Goal: Task Accomplishment & Management: Use online tool/utility

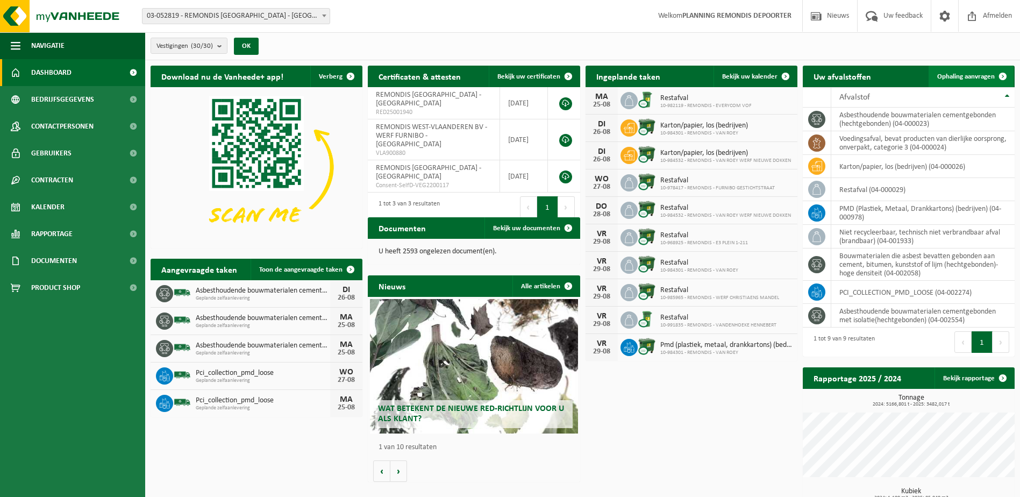
click at [975, 73] on span "Ophaling aanvragen" at bounding box center [966, 76] width 58 height 7
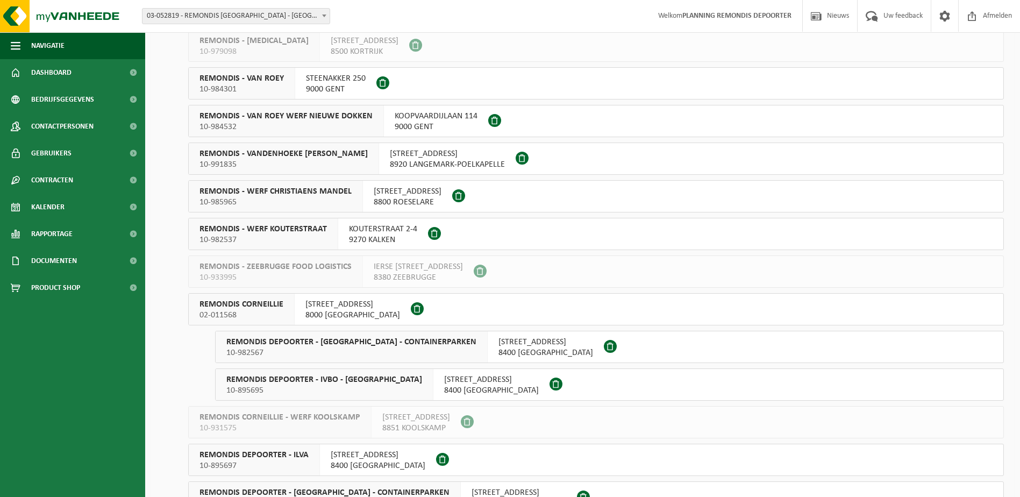
scroll to position [484, 0]
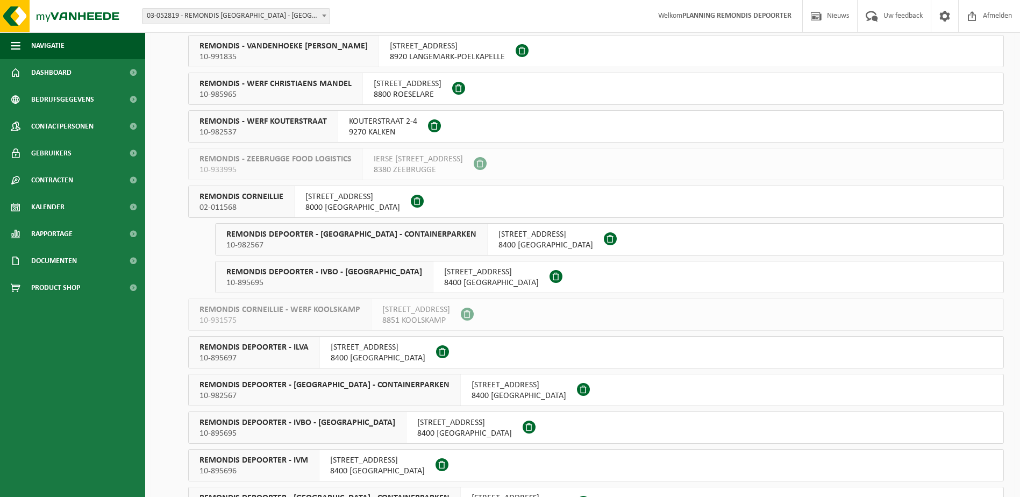
click at [303, 348] on span "REMONDIS DEPOORTER - ILVA" at bounding box center [253, 347] width 109 height 11
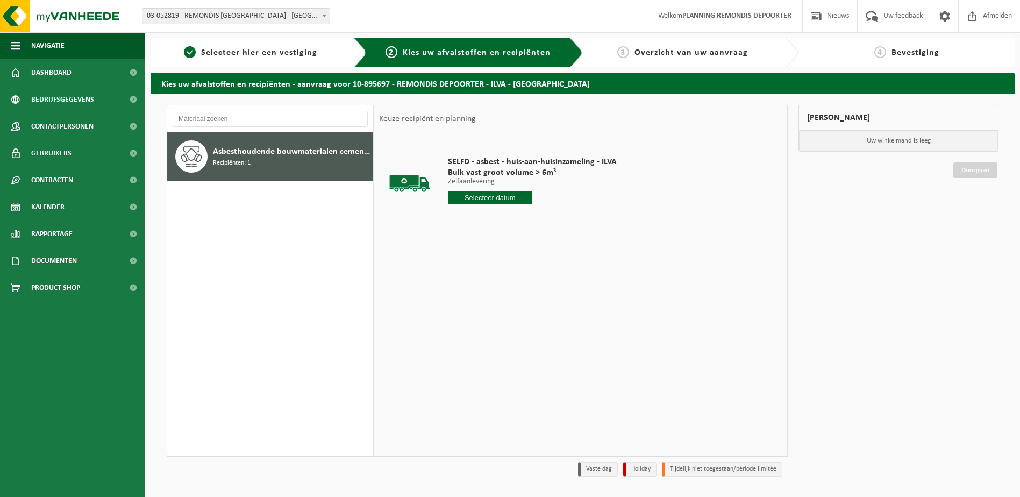
click at [498, 195] on input "text" at bounding box center [490, 197] width 84 height 13
click at [482, 327] on div "26" at bounding box center [476, 327] width 19 height 17
type input "Van 2025-08-26"
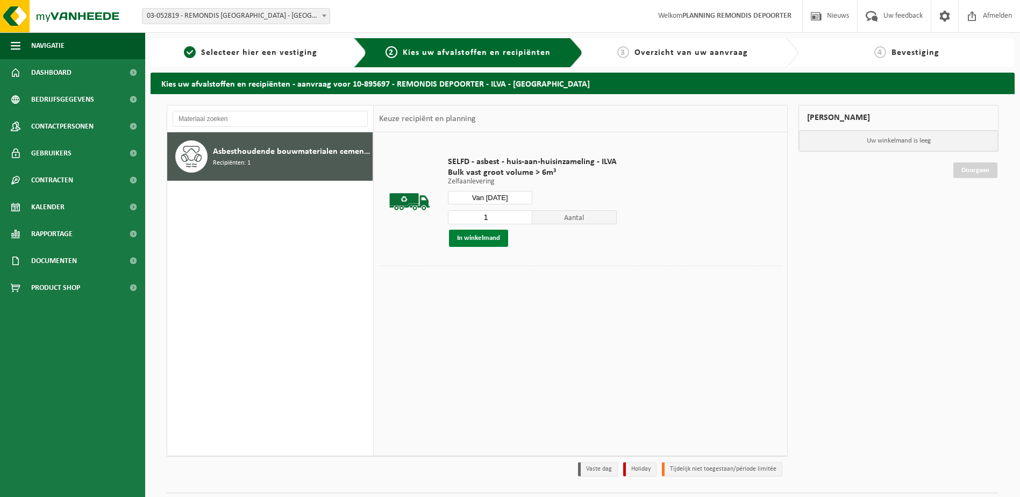
click at [494, 240] on button "In winkelmand" at bounding box center [478, 238] width 59 height 17
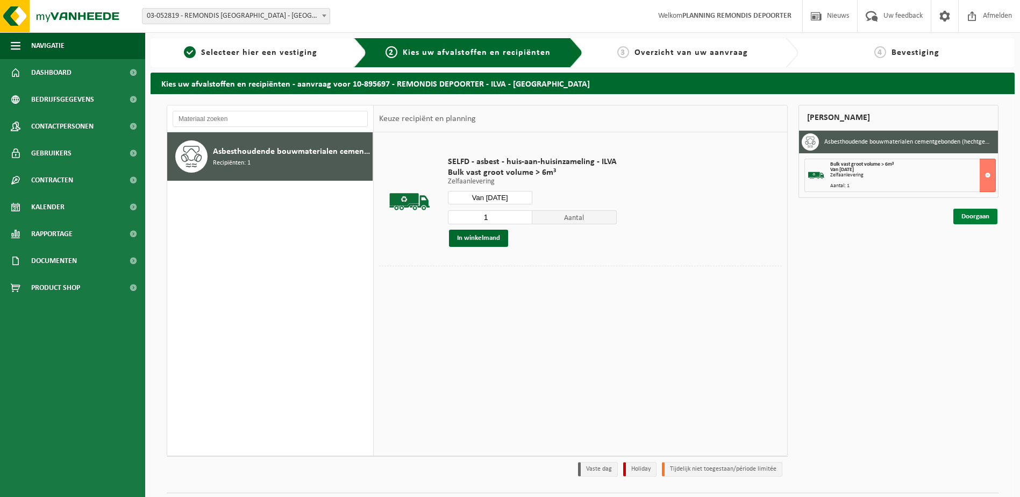
click at [973, 215] on link "Doorgaan" at bounding box center [975, 217] width 44 height 16
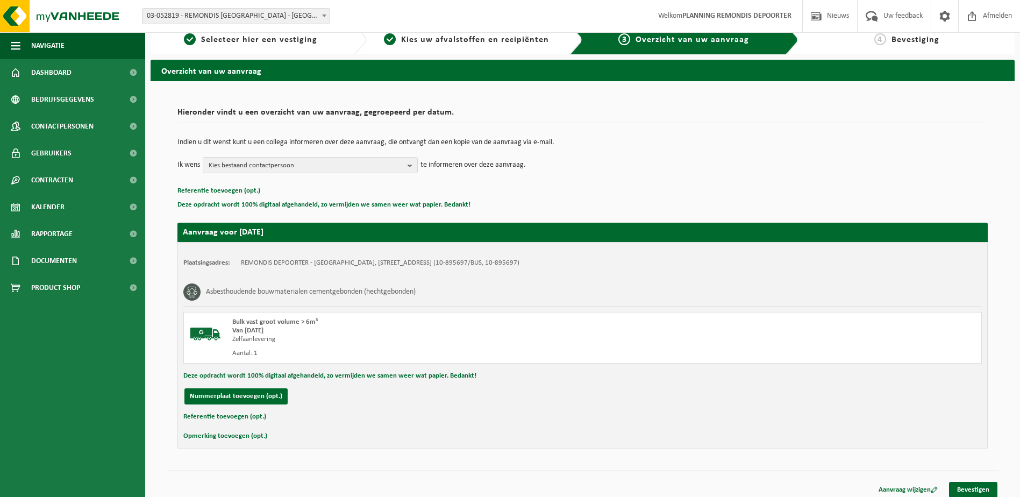
scroll to position [19, 0]
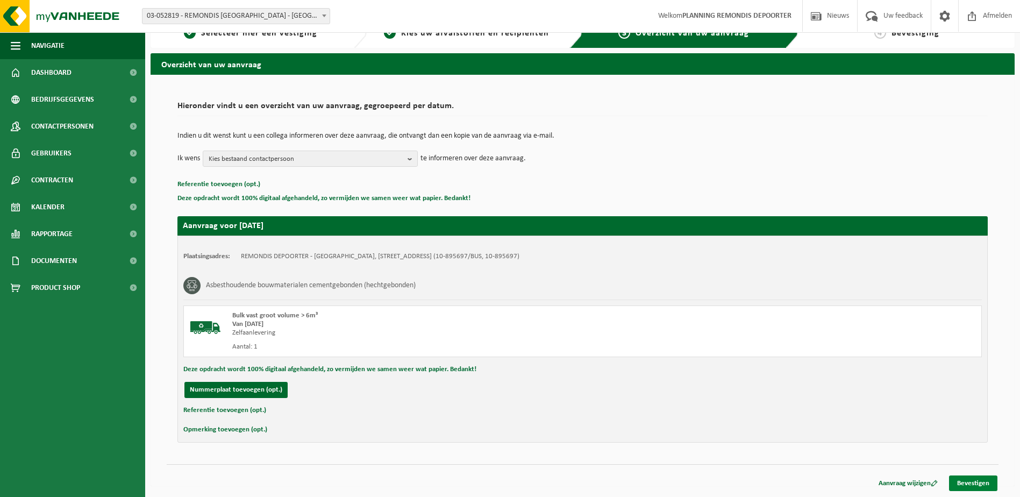
click at [972, 476] on link "Bevestigen" at bounding box center [973, 483] width 48 height 16
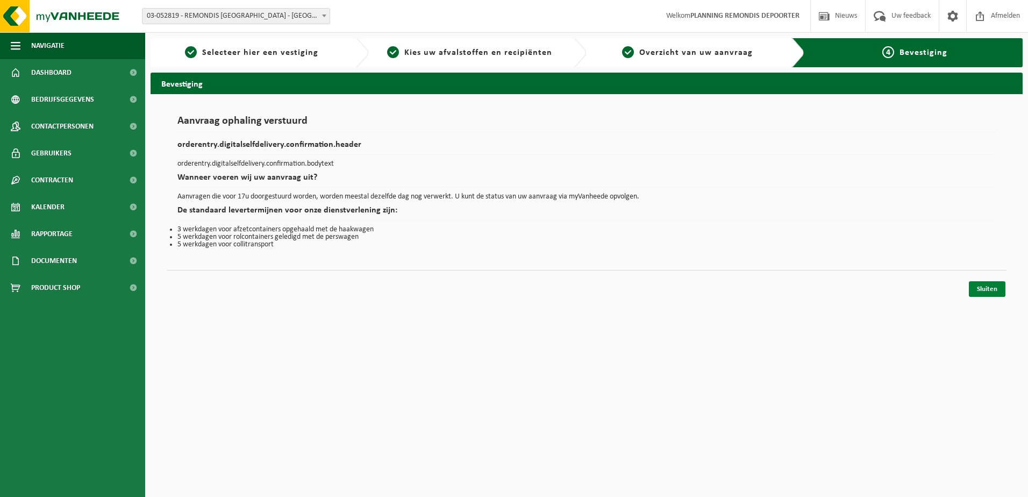
click at [981, 287] on link "Sluiten" at bounding box center [987, 289] width 37 height 16
